Goal: Complete application form: Complete application form

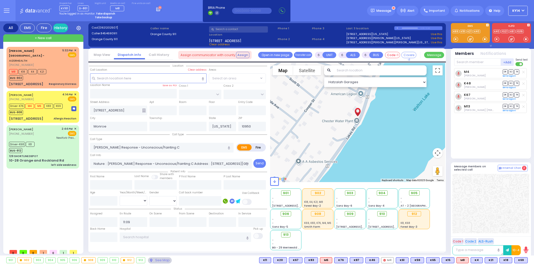
select select
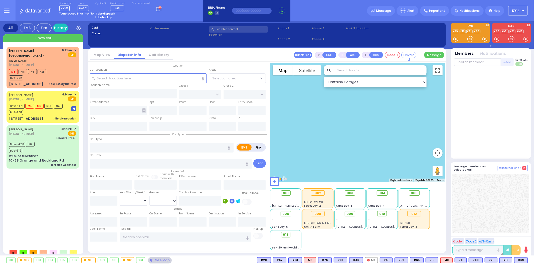
select select
radio input "true"
type input "DUVID"
type input "WEISS"
select select
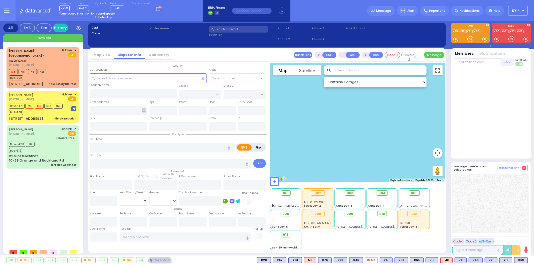
type input "17:45"
select select
radio input "true"
select select
select select "Hatzalah Garages"
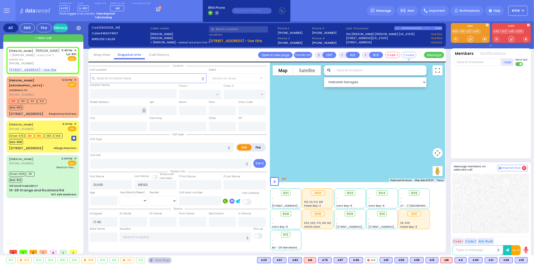
select select
radio input "true"
select select
type input "[GEOGRAPHIC_DATA]"
type input "NININGER RD"
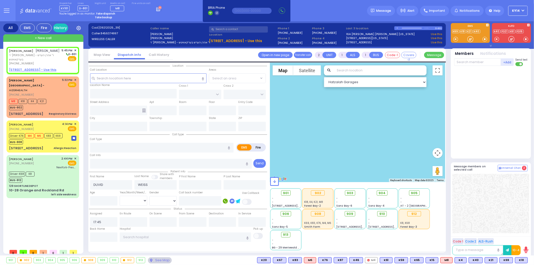
type input "[STREET_ADDRESS]"
type input "304"
type input "Monroe"
type input "[US_STATE]"
type input "10950"
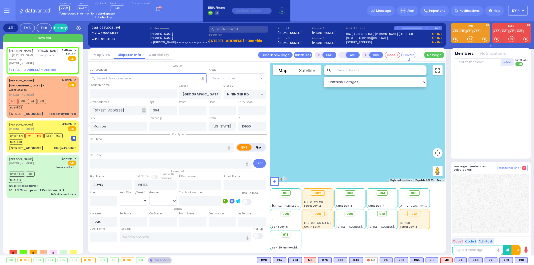
type input "smoke from drainage"
radio input "false"
radio input "true"
select select
radio input "true"
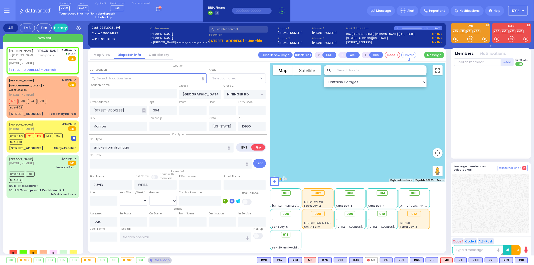
select select
radio input "true"
select select
type input "17:46"
select select "VYOEL MOSHE"
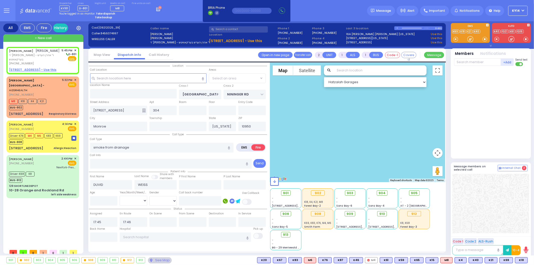
select select "Hatzalah Garages"
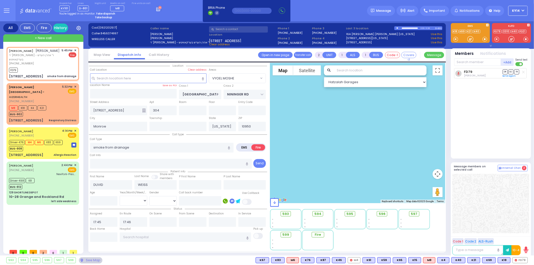
select select
radio input "true"
select select
radio input "true"
select select
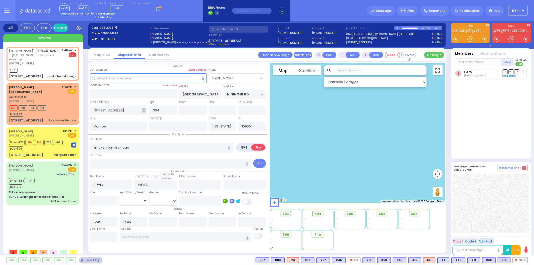
radio input "true"
select select
radio input "true"
select select
select select "VYOEL MOSHE"
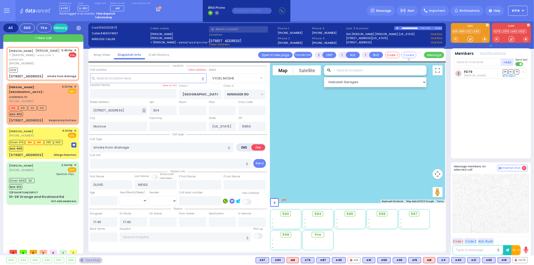
select select "Hatzalah Garages"
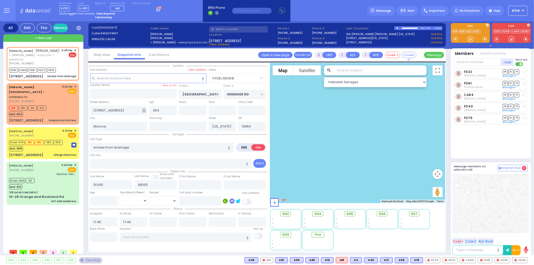
select select
radio input "true"
select select
select select "VYOEL MOSHE"
select select "Hatzalah Garages"
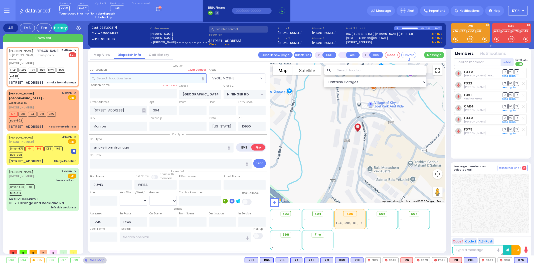
select select
radio input "true"
select select
select select "Hatzalah Garages"
select select "VYOEL MOSHE"
